Goal: Find specific page/section: Find specific page/section

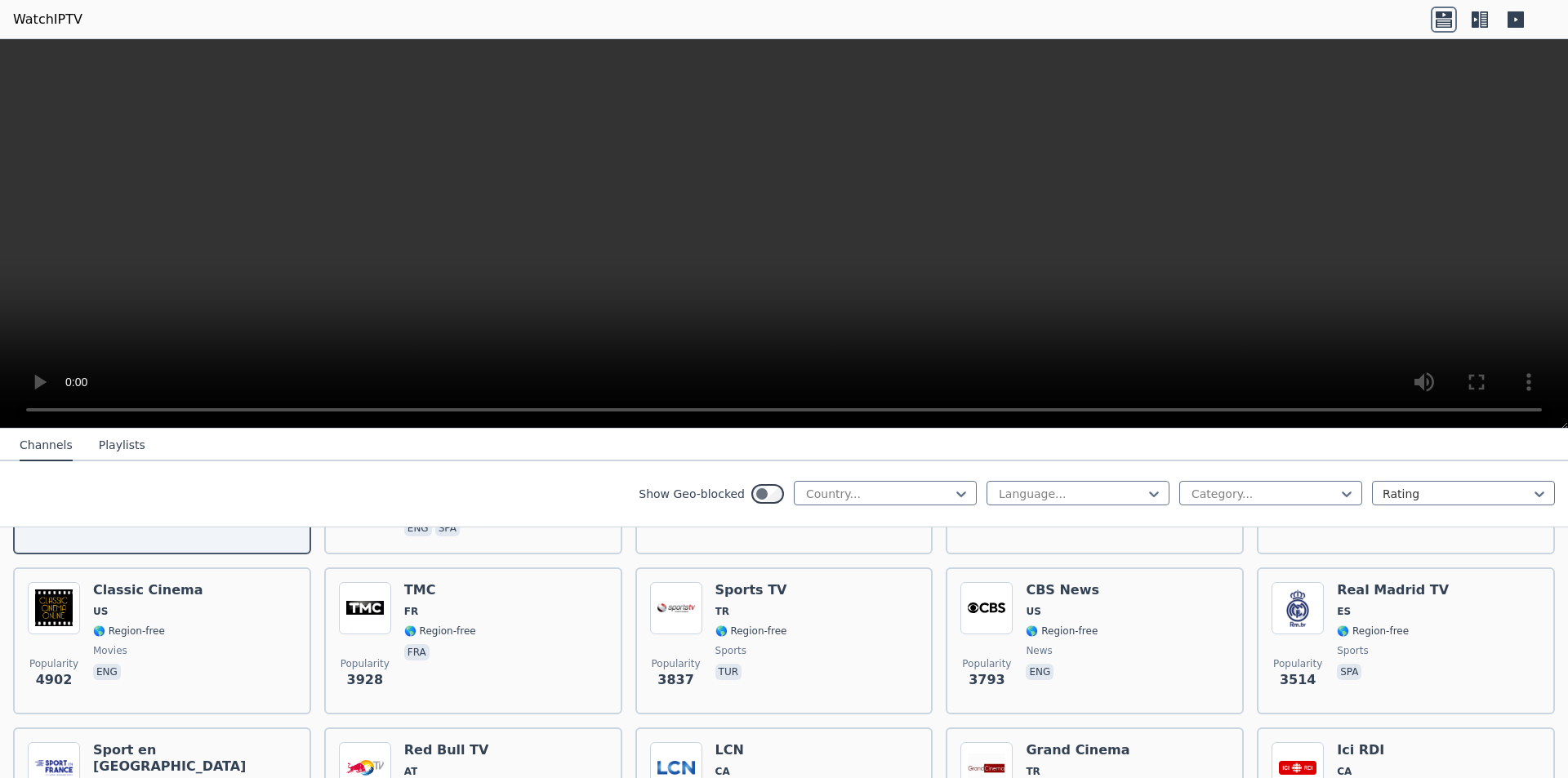
scroll to position [327, 0]
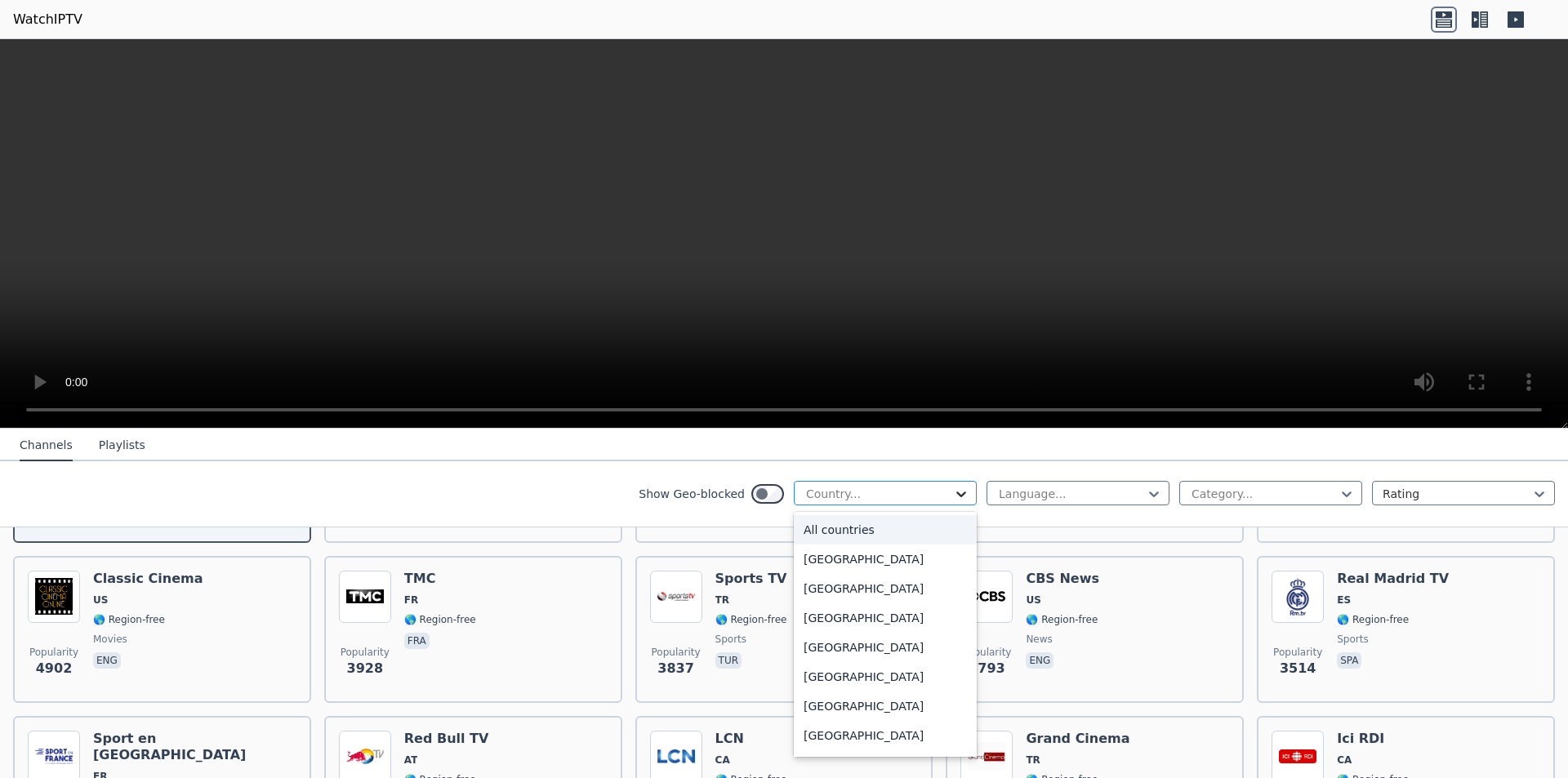
click at [953, 497] on icon at bounding box center [961, 494] width 16 height 16
click at [872, 651] on div "[GEOGRAPHIC_DATA]" at bounding box center [886, 644] width 183 height 29
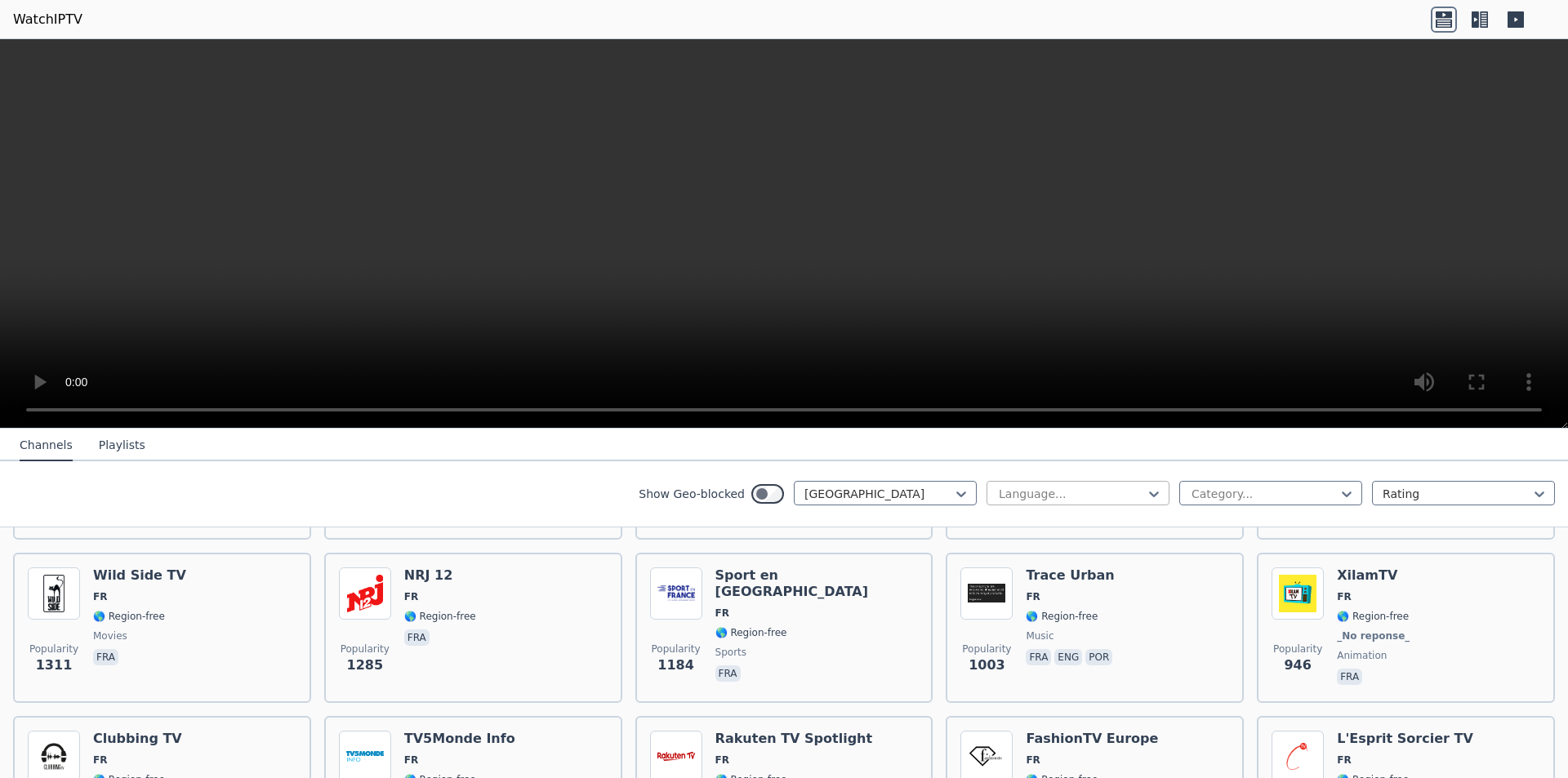
click at [1130, 493] on div at bounding box center [1071, 494] width 148 height 16
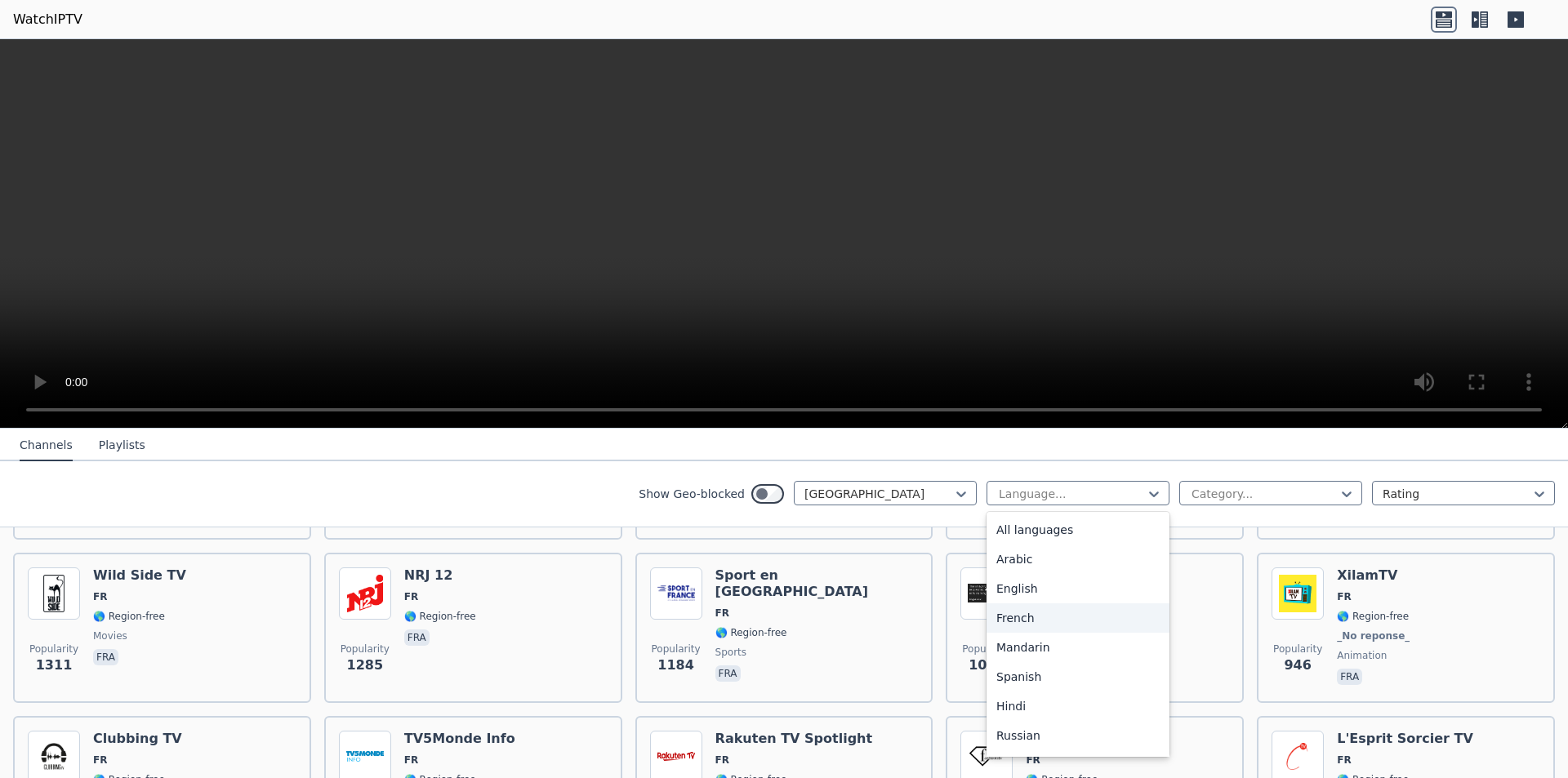
click at [1069, 620] on div "French" at bounding box center [1079, 617] width 183 height 29
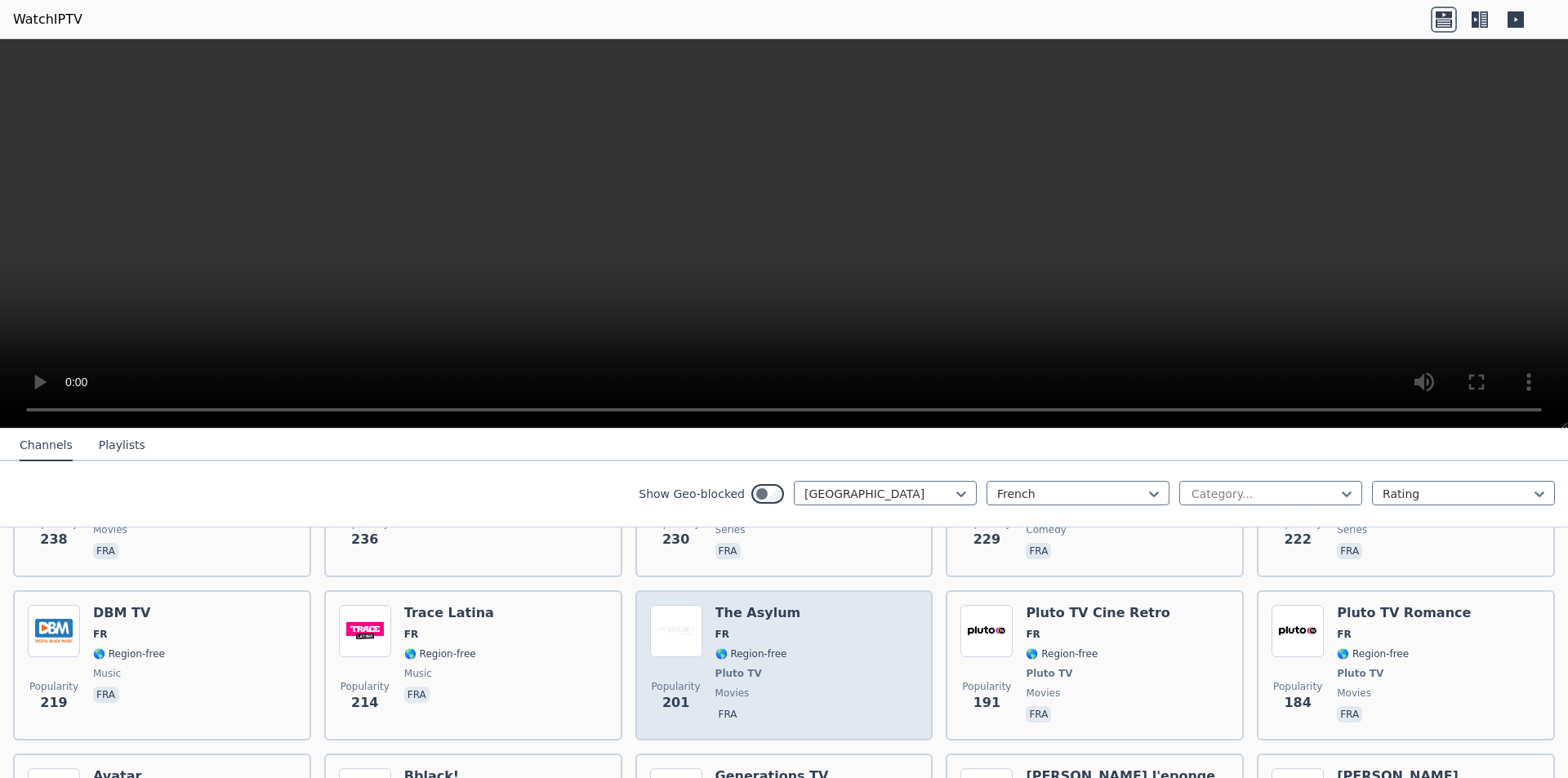
scroll to position [1143, 0]
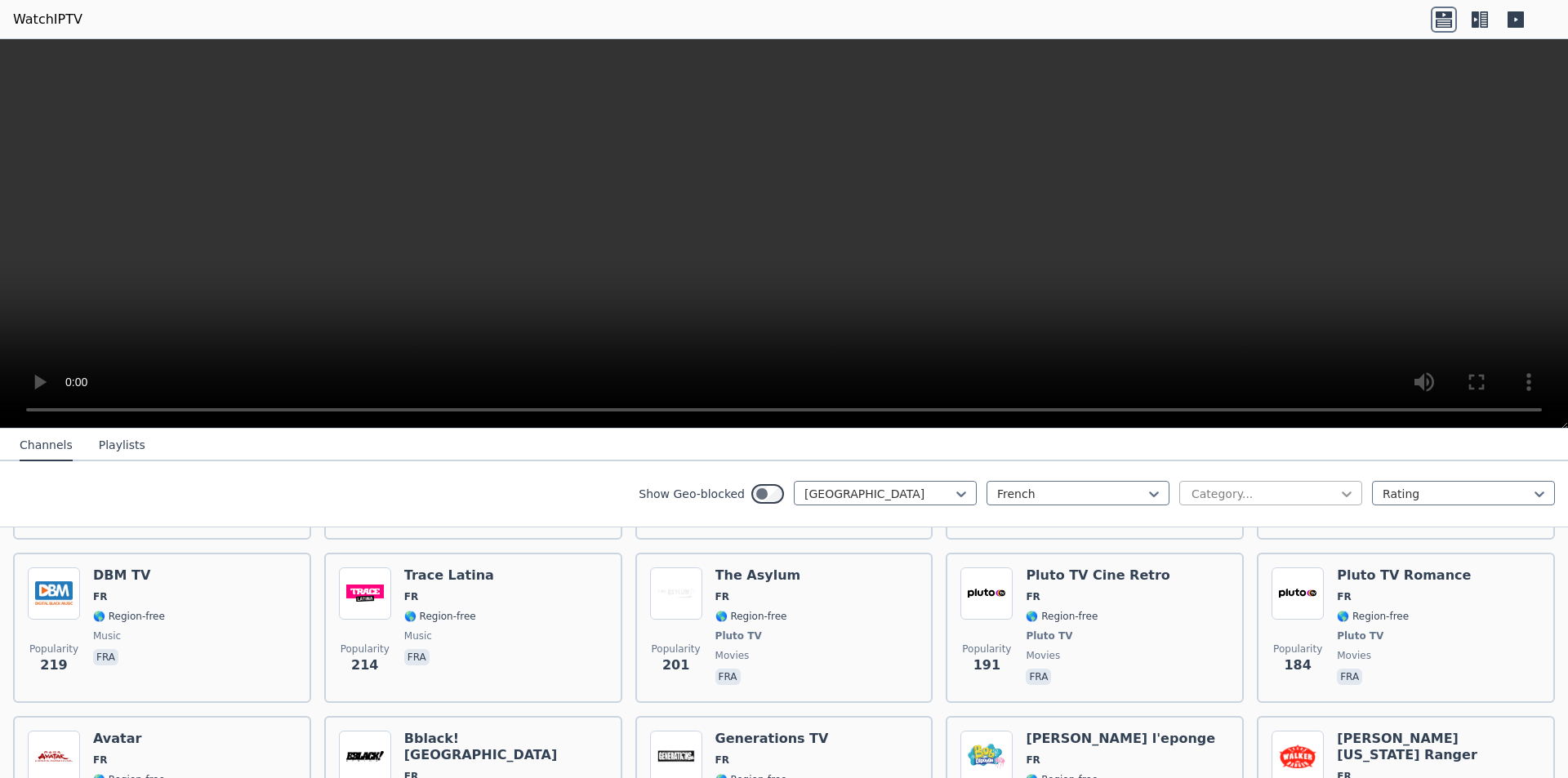
click at [1338, 491] on icon at bounding box center [1346, 494] width 16 height 16
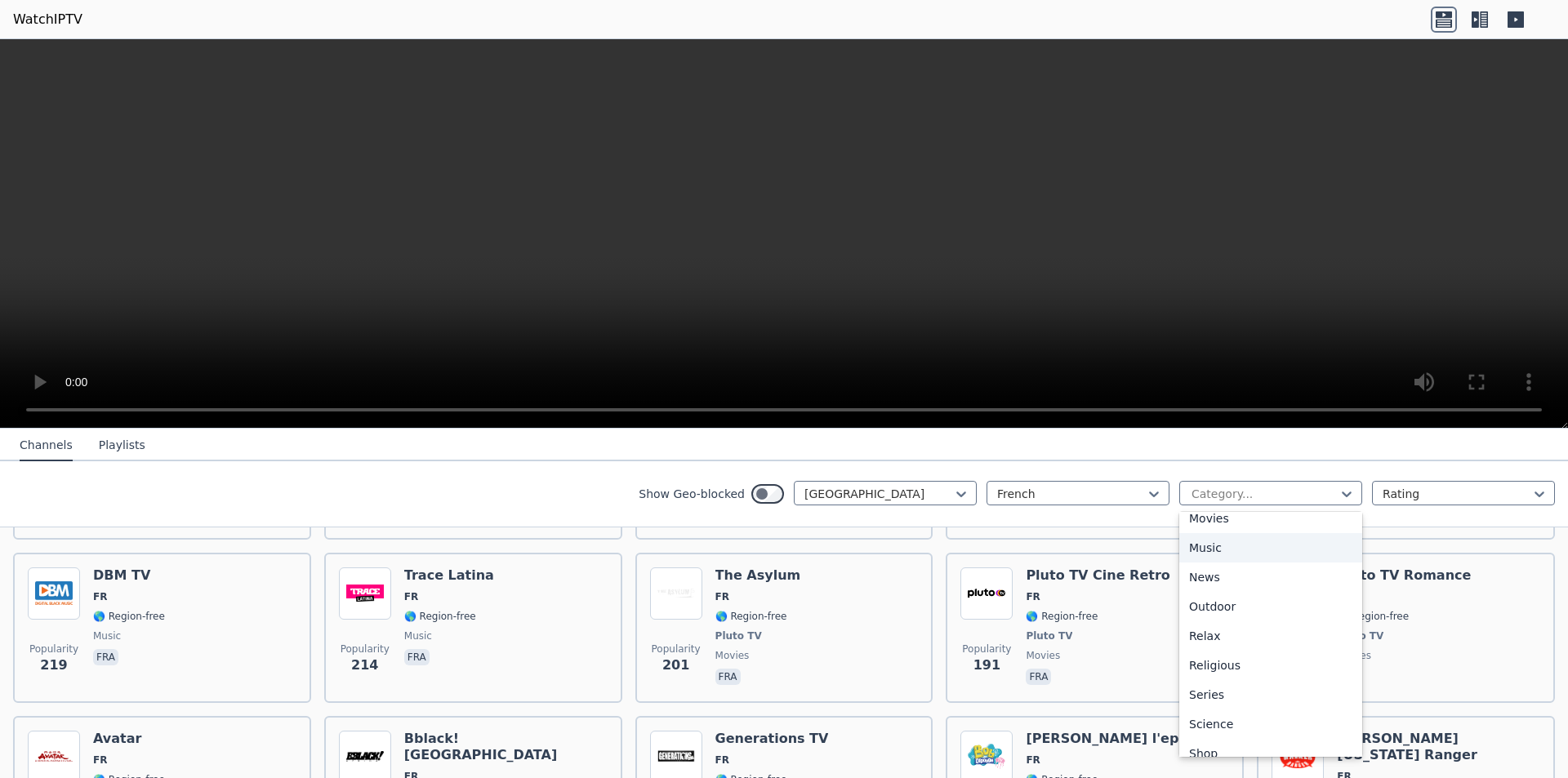
scroll to position [555, 0]
click at [1240, 671] on div "Sports" at bounding box center [1271, 680] width 183 height 29
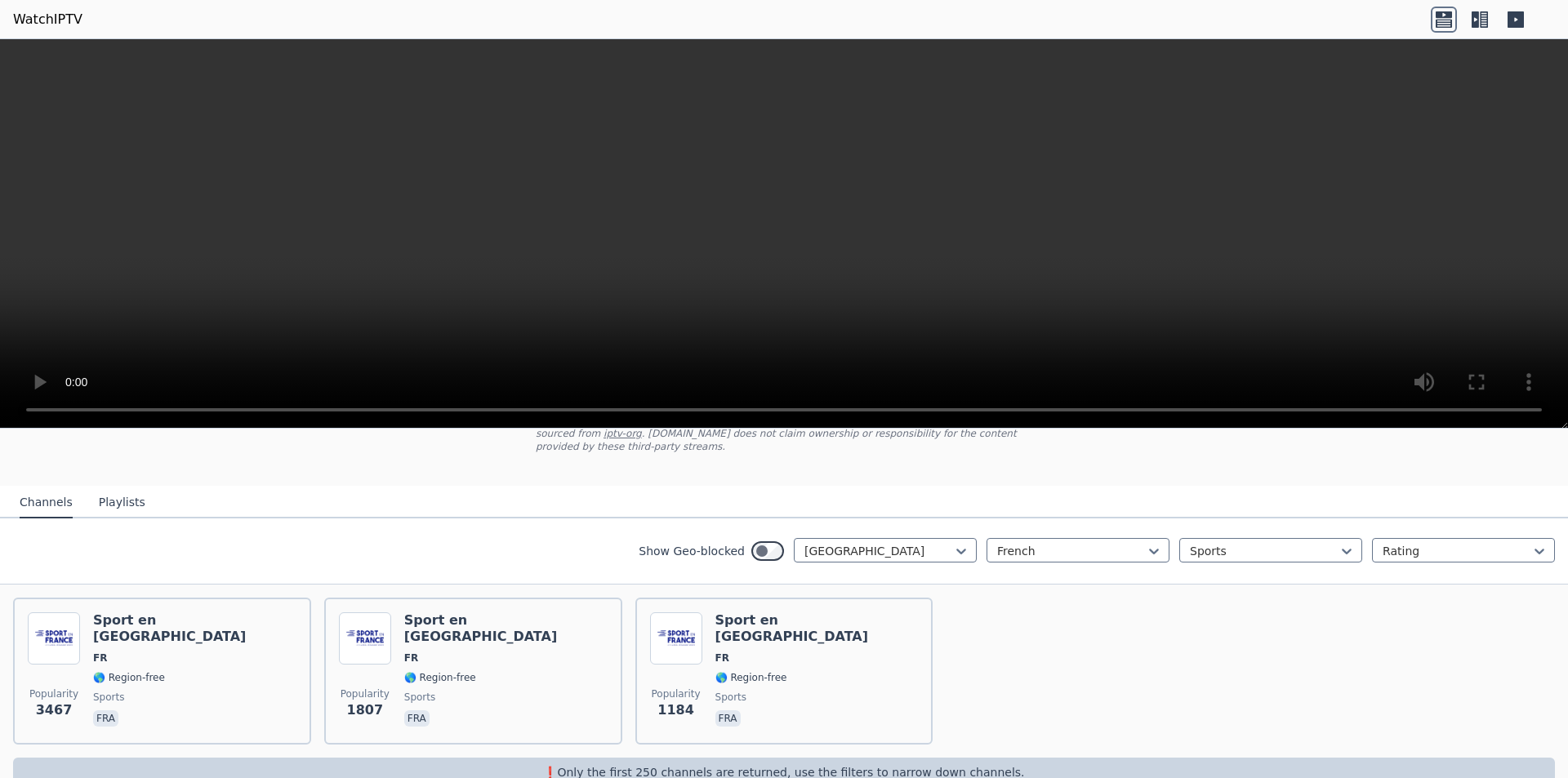
scroll to position [143, 0]
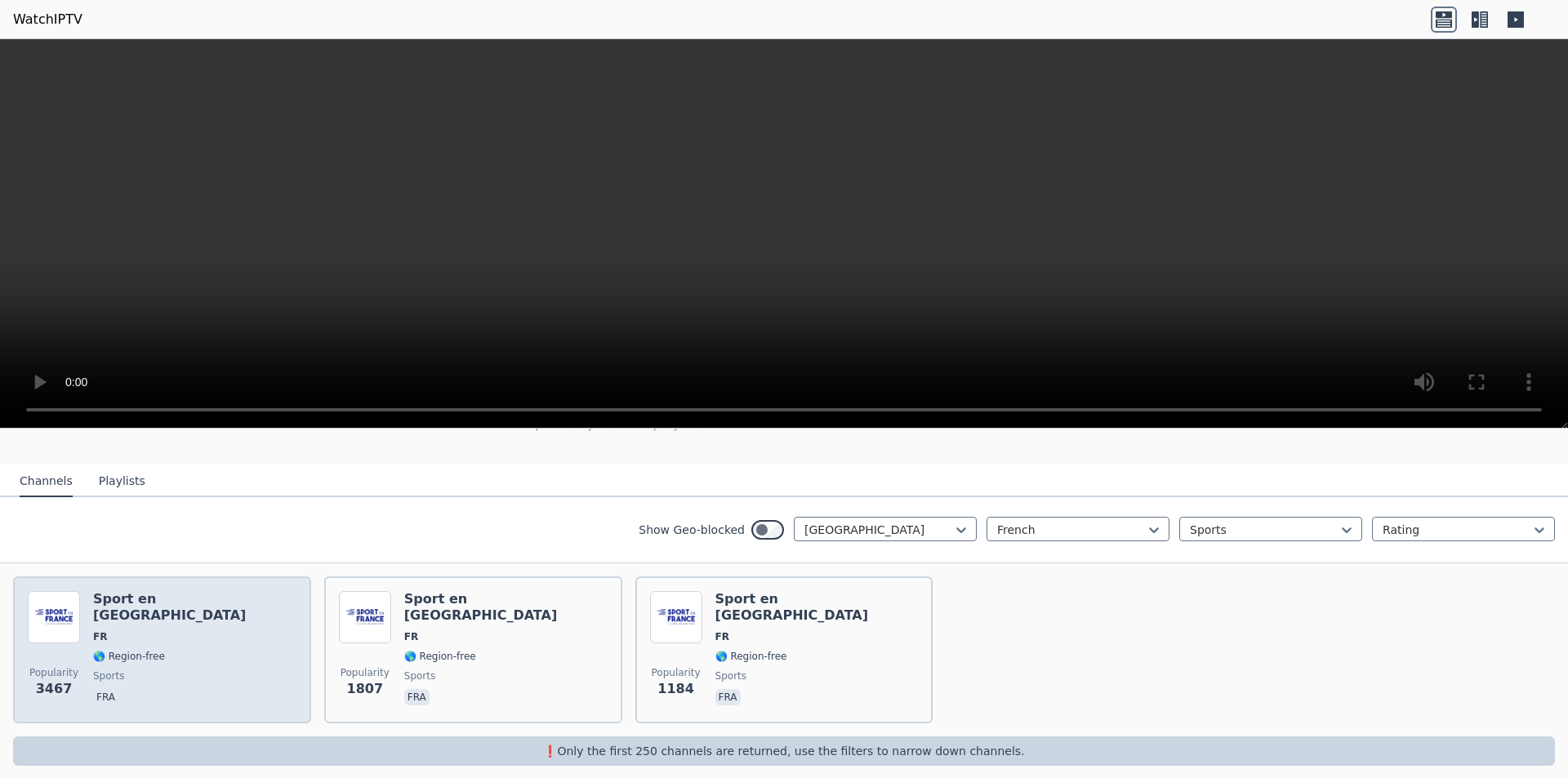
click at [173, 669] on span "sports" at bounding box center [195, 676] width 203 height 13
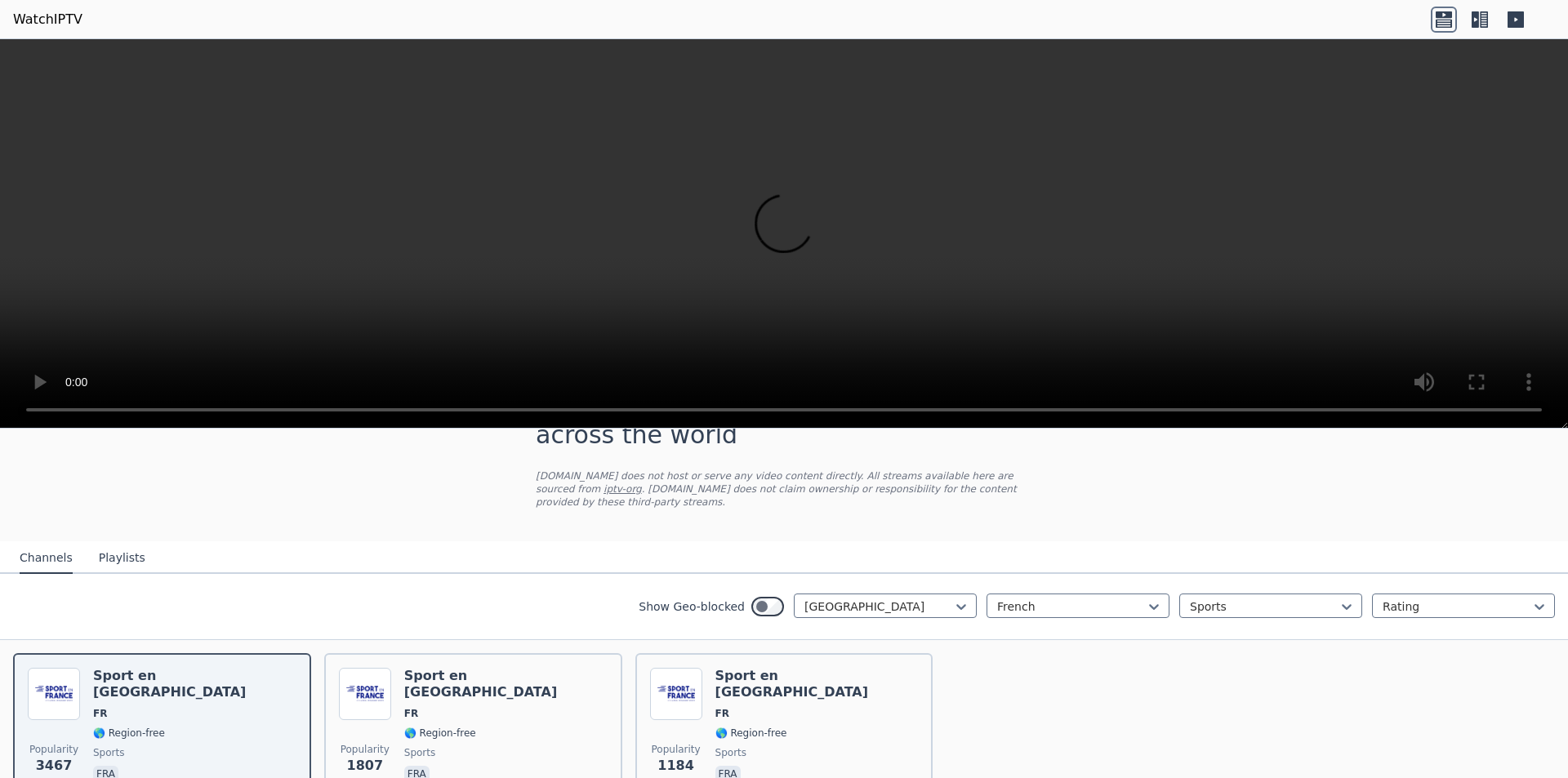
scroll to position [0, 0]
